Goal: Task Accomplishment & Management: Use online tool/utility

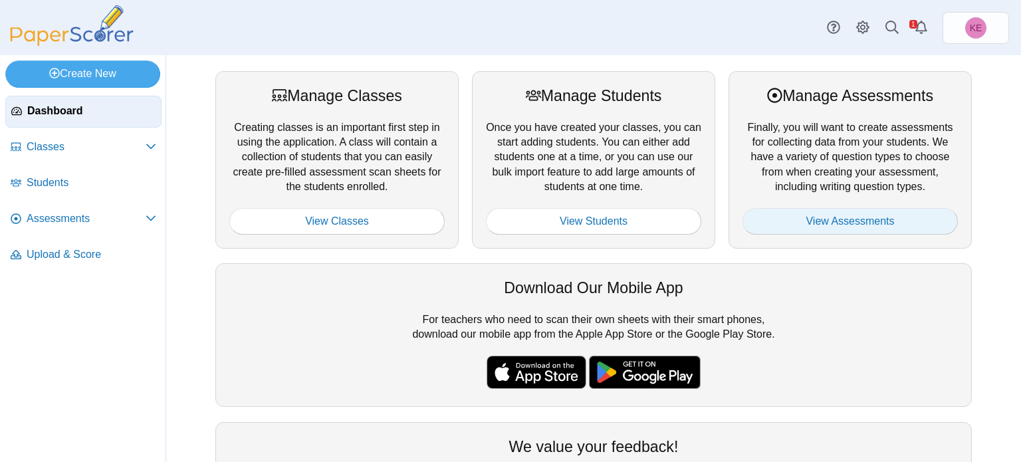
click at [864, 215] on link "View Assessments" at bounding box center [849, 221] width 215 height 27
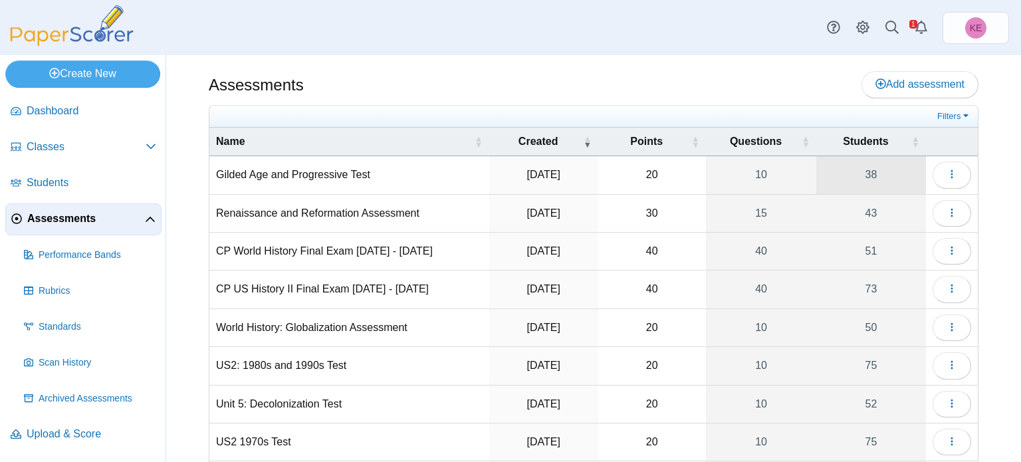
click at [863, 160] on link "38" at bounding box center [871, 174] width 110 height 37
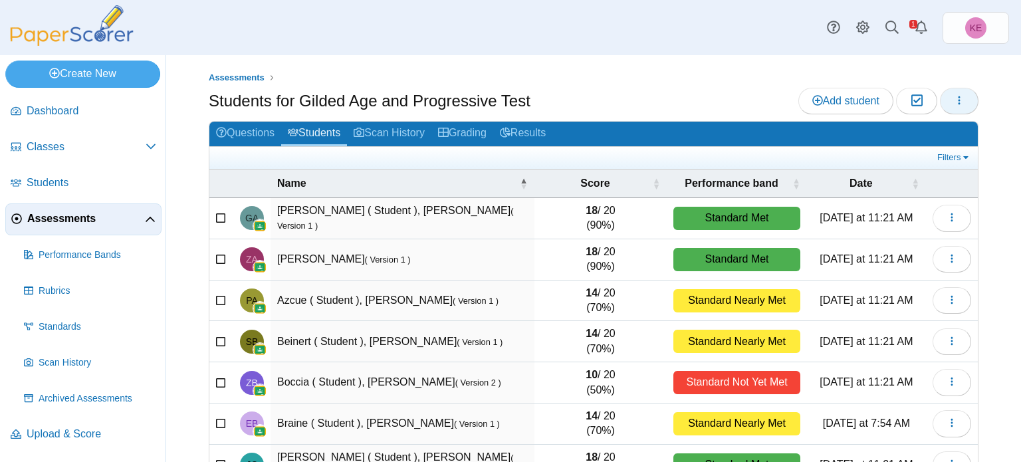
click at [950, 90] on button "button" at bounding box center [959, 101] width 39 height 27
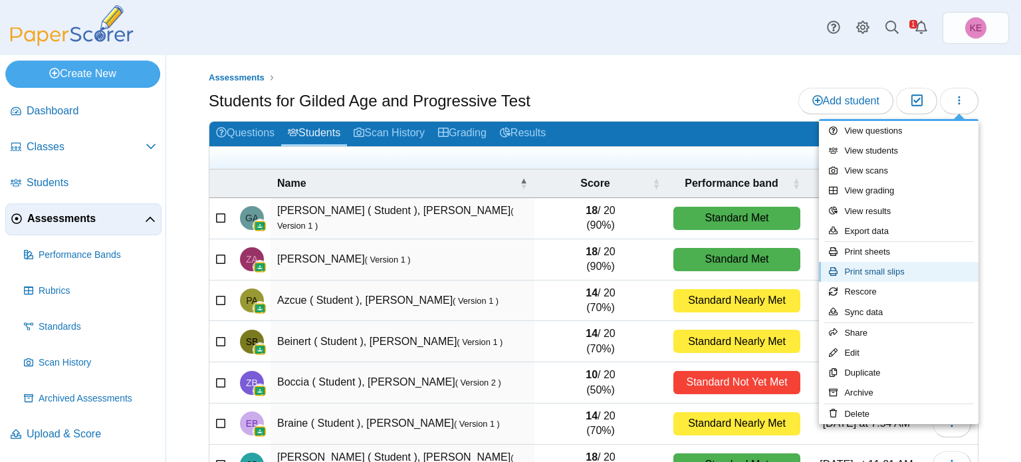
click at [870, 268] on link "Print small slips" at bounding box center [899, 272] width 160 height 20
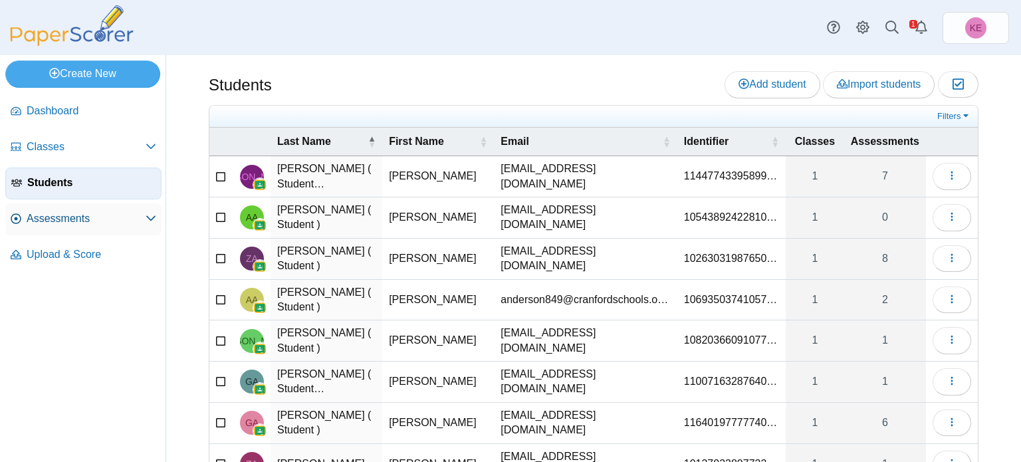
click at [101, 229] on link "Assessments" at bounding box center [83, 219] width 156 height 32
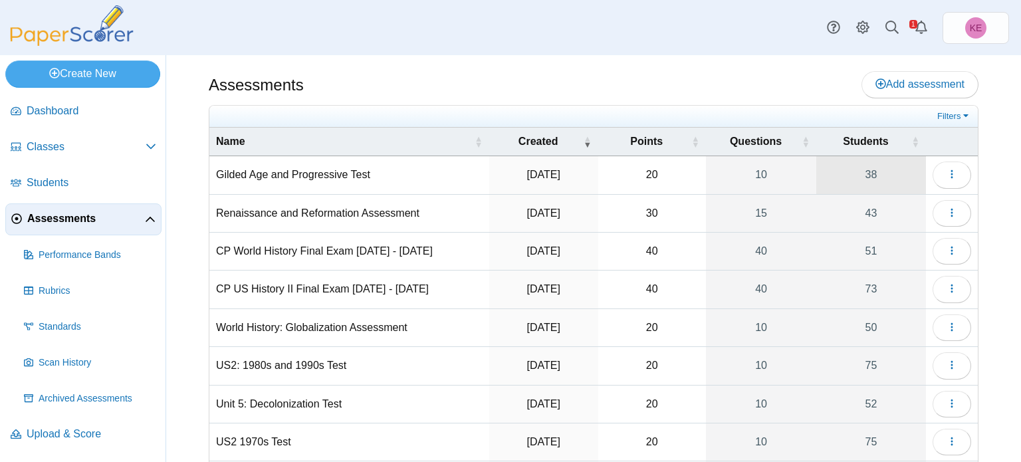
click at [875, 167] on link "38" at bounding box center [871, 174] width 110 height 37
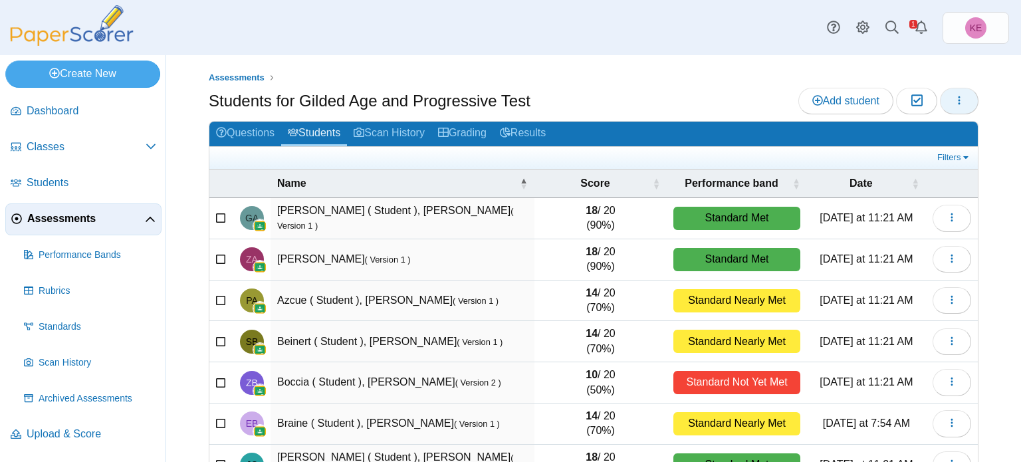
click at [965, 101] on button "button" at bounding box center [959, 101] width 39 height 27
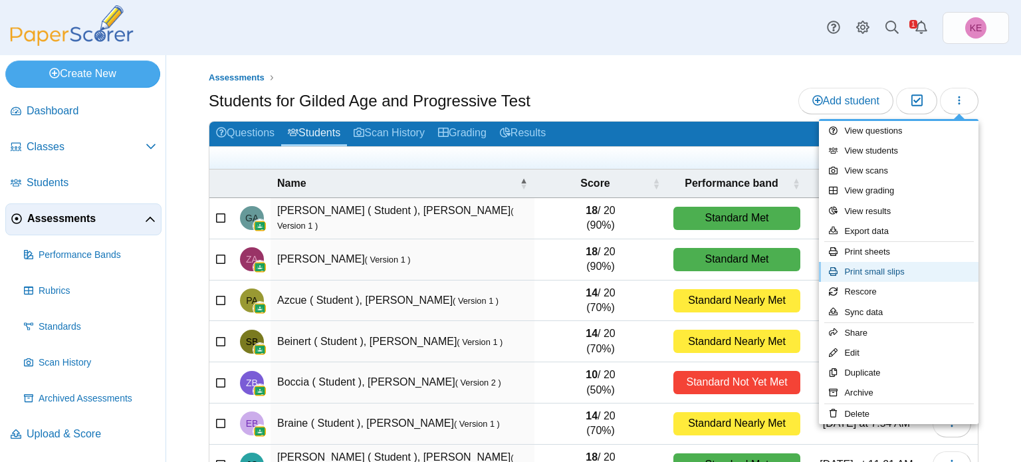
click at [872, 271] on link "Print small slips" at bounding box center [899, 272] width 160 height 20
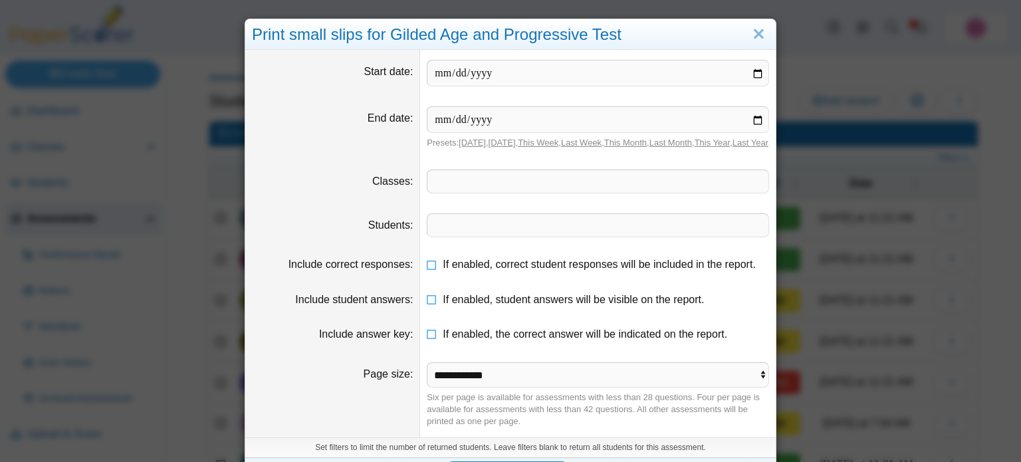
click at [662, 190] on span at bounding box center [597, 181] width 341 height 23
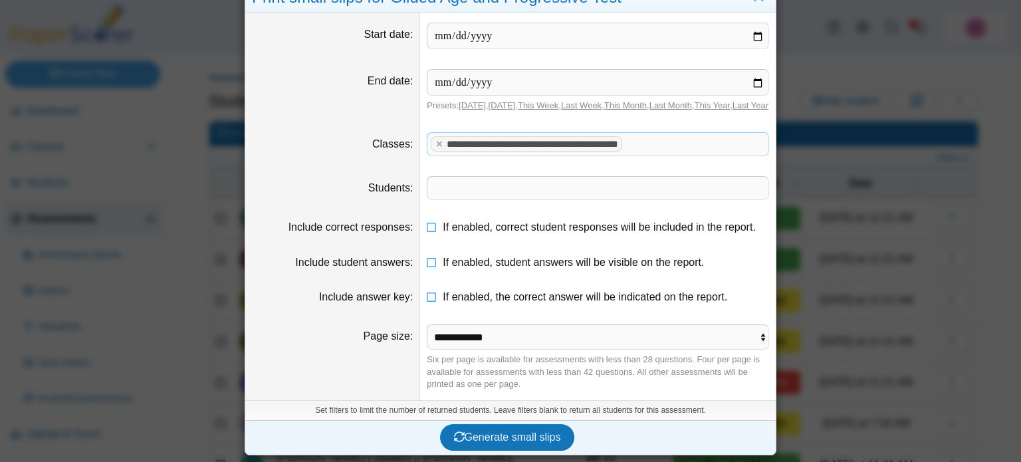
click at [518, 452] on div "Generate small slips" at bounding box center [507, 437] width 524 height 35
click at [504, 434] on span "Generate small slips" at bounding box center [507, 436] width 107 height 11
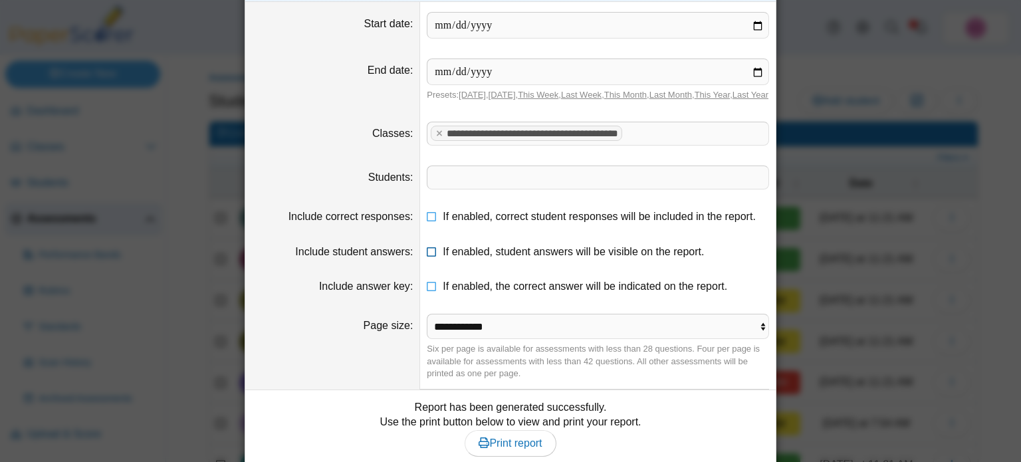
scroll to position [125, 0]
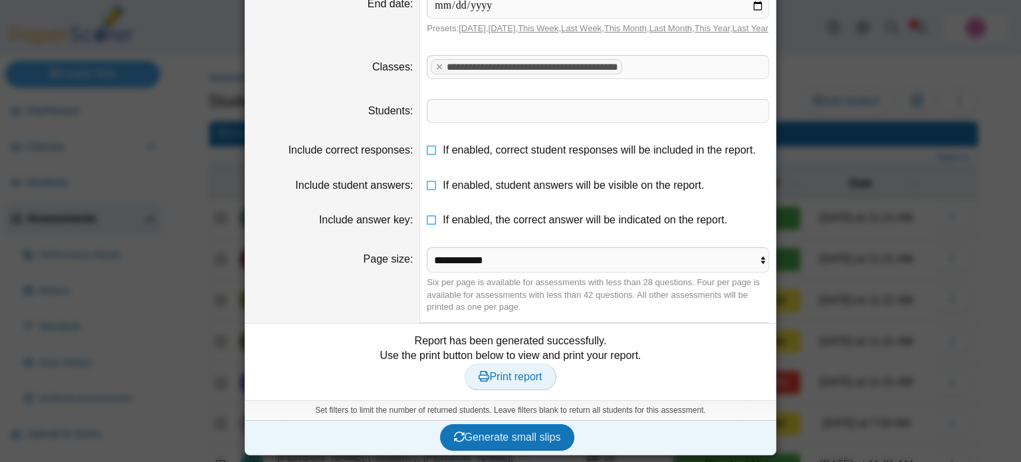
click at [489, 384] on link "Print report" at bounding box center [510, 377] width 91 height 27
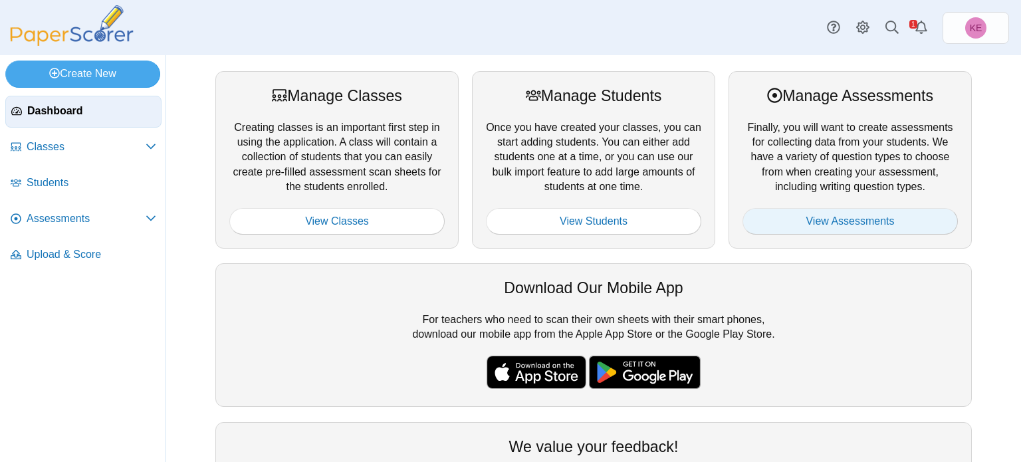
click at [853, 215] on link "View Assessments" at bounding box center [849, 221] width 215 height 27
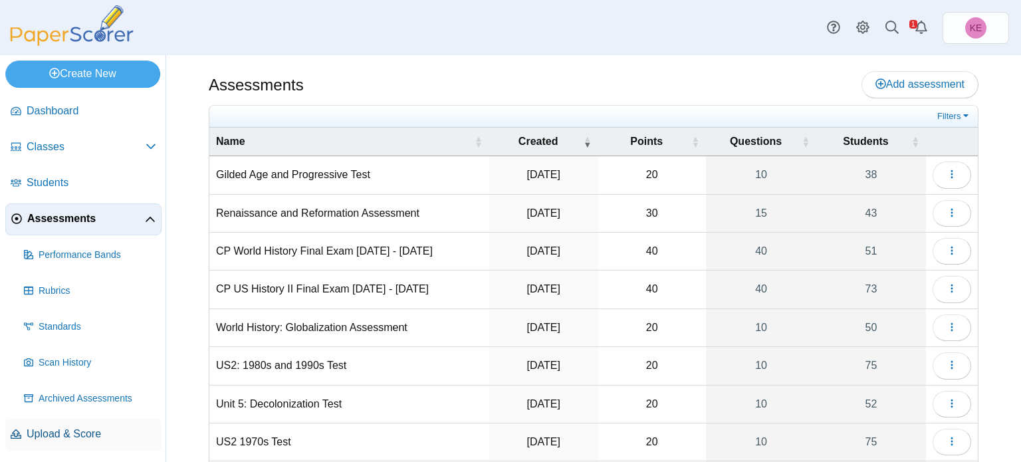
click at [36, 429] on span "Upload & Score" at bounding box center [92, 434] width 130 height 15
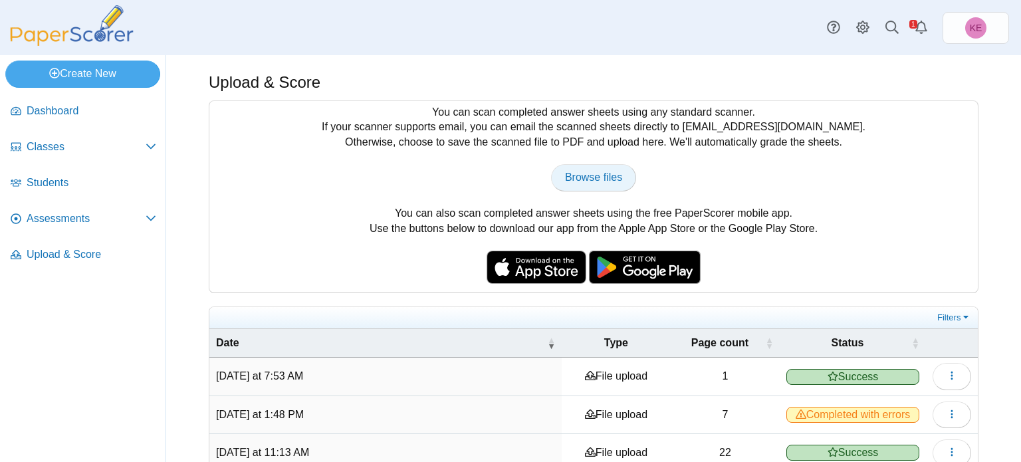
click at [589, 185] on link "Browse files" at bounding box center [593, 177] width 85 height 27
type input "**********"
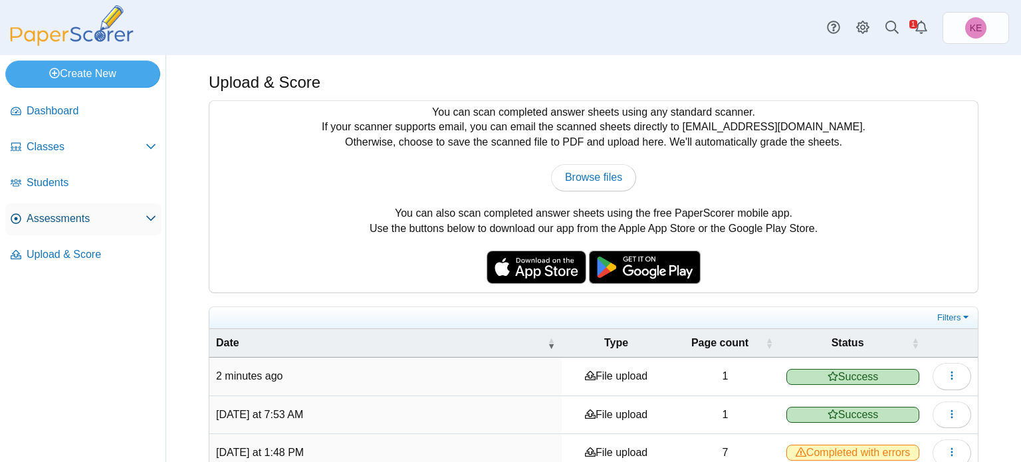
click at [103, 219] on span "Assessments" at bounding box center [86, 218] width 119 height 15
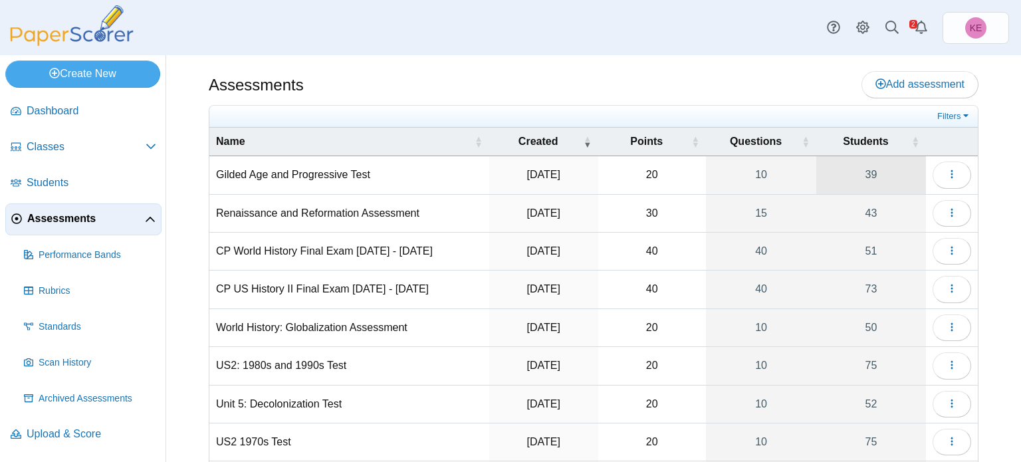
click at [840, 160] on link "39" at bounding box center [871, 174] width 110 height 37
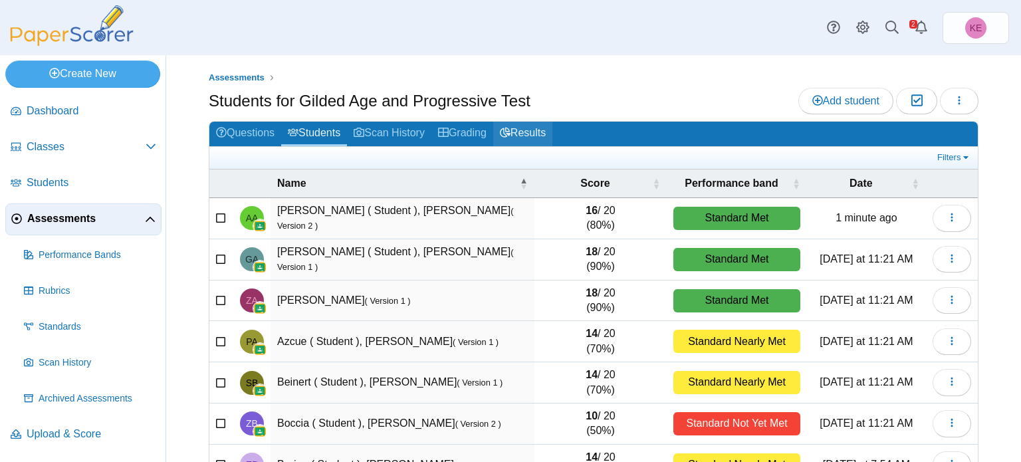
click at [521, 132] on link "Results" at bounding box center [522, 134] width 59 height 25
